Goal: Book appointment/travel/reservation

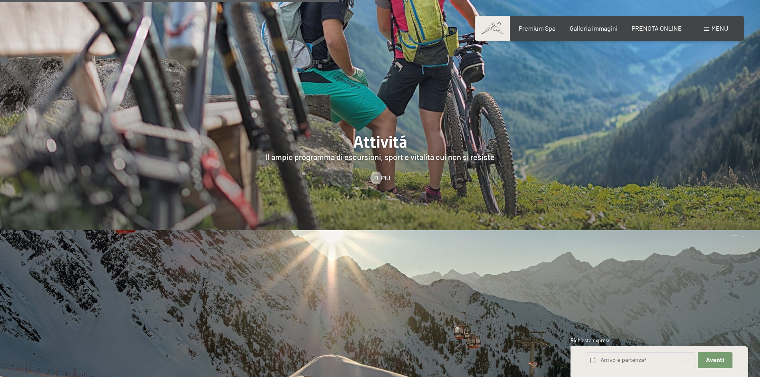
scroll to position [1994, 0]
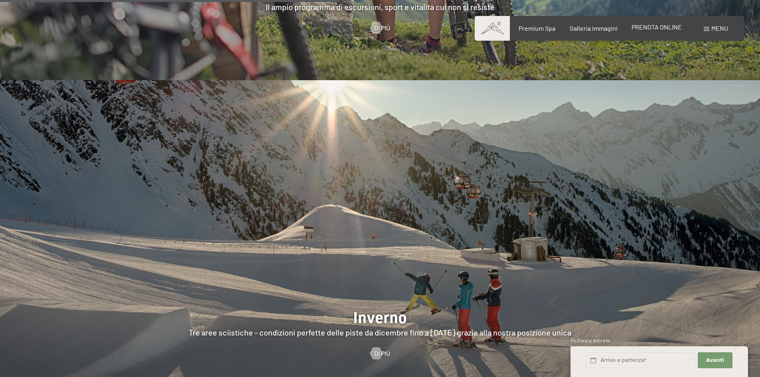
click at [636, 26] on span "PRENOTA ONLINE" at bounding box center [656, 27] width 50 height 8
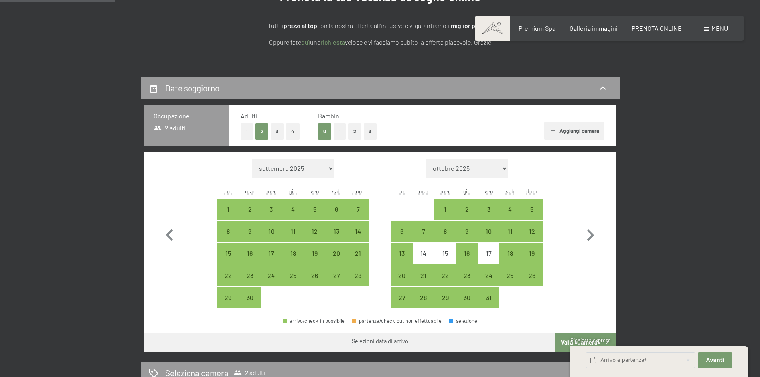
click at [303, 209] on span "Consenso marketing*" at bounding box center [333, 212] width 60 height 8
click at [299, 209] on input "Consenso marketing*" at bounding box center [295, 212] width 8 height 8
click at [291, 210] on div "4" at bounding box center [293, 216] width 20 height 20
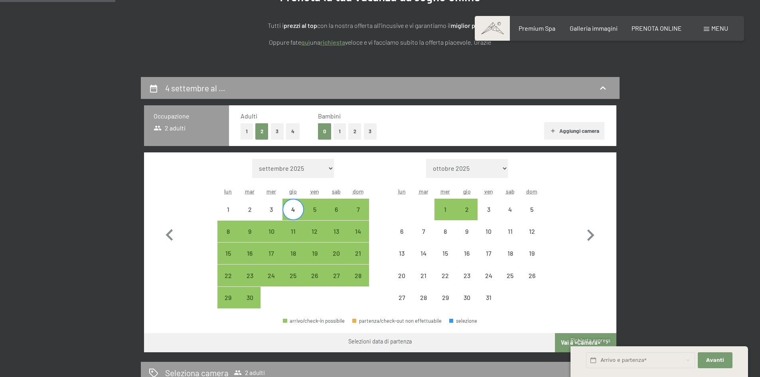
click at [336, 208] on span "Consenso marketing*" at bounding box center [333, 212] width 60 height 8
click at [299, 208] on input "Consenso marketing*" at bounding box center [295, 212] width 8 height 8
checkbox input "false"
click at [358, 211] on div "7" at bounding box center [358, 216] width 20 height 20
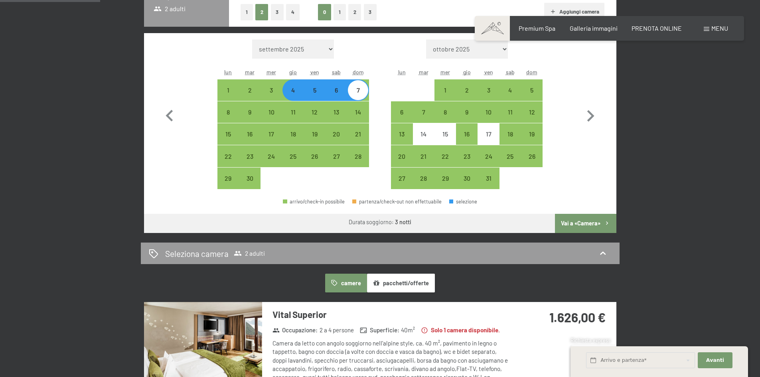
scroll to position [239, 0]
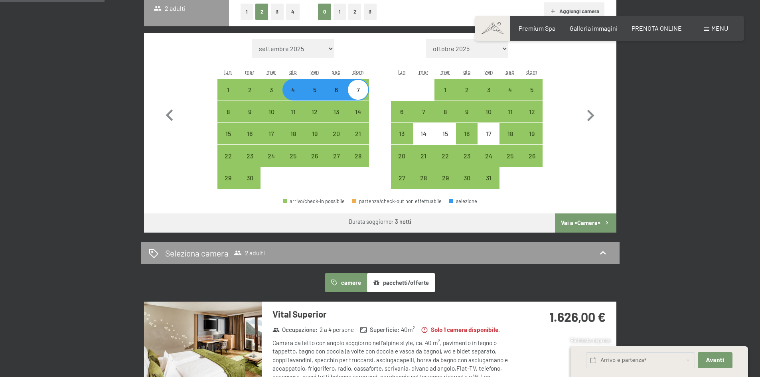
click at [574, 224] on button "Vai a «Camera»" at bounding box center [585, 222] width 61 height 19
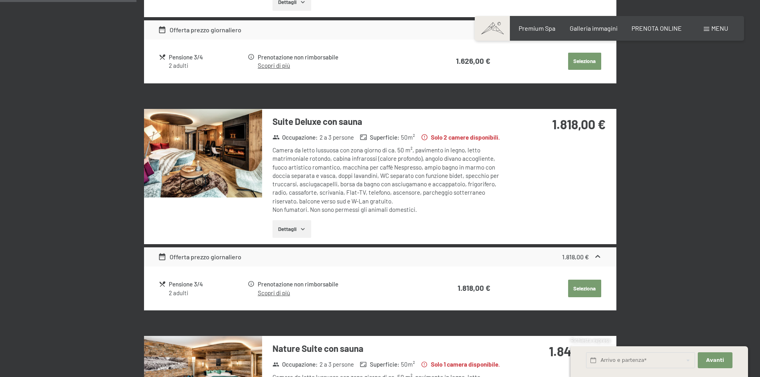
scroll to position [436, 0]
